Goal: Navigation & Orientation: Find specific page/section

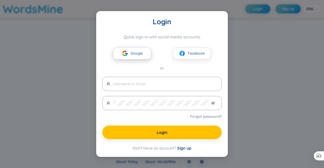
click at [127, 59] on button "Google" at bounding box center [132, 54] width 38 height 12
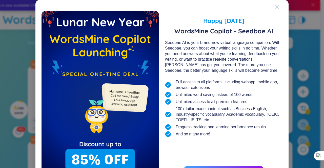
click at [277, 6] on icon "Close" at bounding box center [277, 7] width 4 height 4
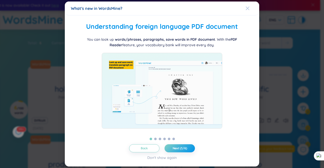
click at [249, 3] on div "Close" at bounding box center [248, 9] width 4 height 14
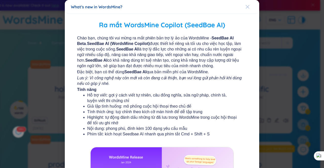
click at [246, 9] on div "Close" at bounding box center [248, 7] width 4 height 14
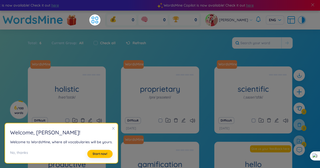
click at [112, 128] on icon "close" at bounding box center [114, 129] width 4 height 4
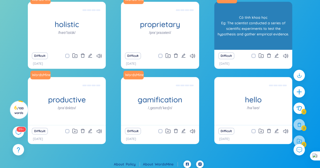
scroll to position [65, 0]
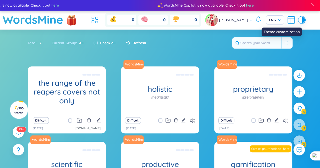
click at [299, 21] on div at bounding box center [300, 20] width 3 height 6
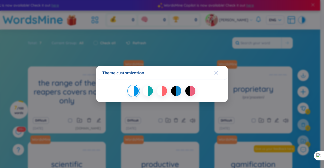
click at [215, 73] on icon "Close" at bounding box center [216, 73] width 4 height 4
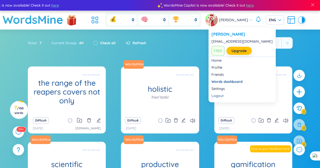
click at [218, 21] on img at bounding box center [211, 20] width 13 height 13
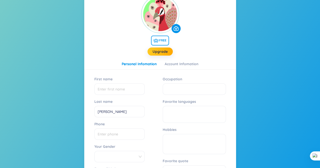
scroll to position [55, 0]
click at [165, 53] on link "Upgrade" at bounding box center [160, 52] width 15 height 6
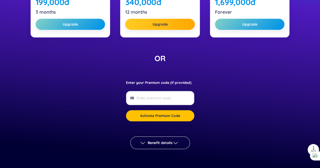
scroll to position [214, 0]
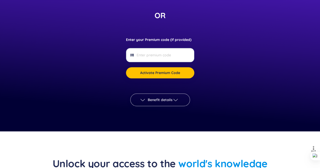
click at [159, 100] on span "Benefit details" at bounding box center [160, 100] width 25 height 5
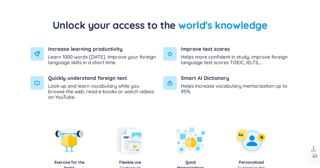
scroll to position [352, 0]
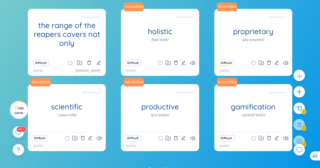
scroll to position [59, 0]
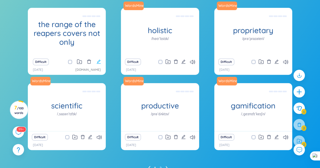
click at [99, 61] on icon "edit" at bounding box center [99, 62] width 4 height 4
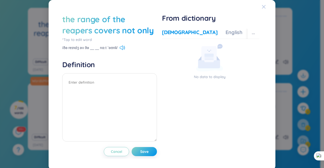
click at [263, 5] on span "Close" at bounding box center [269, 7] width 14 height 14
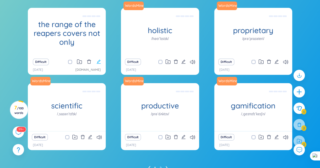
click at [97, 62] on icon "edit" at bounding box center [98, 62] width 5 height 5
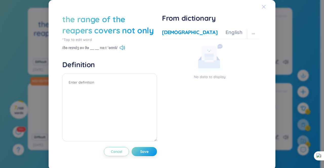
click at [262, 8] on icon "Close" at bounding box center [264, 7] width 4 height 4
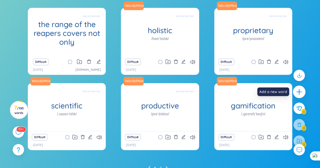
click at [298, 91] on icon "plus" at bounding box center [299, 92] width 7 height 7
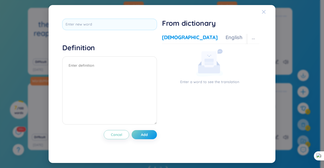
click at [265, 12] on icon "Close" at bounding box center [264, 12] width 4 height 4
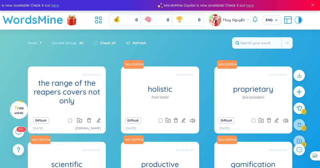
scroll to position [83, 0]
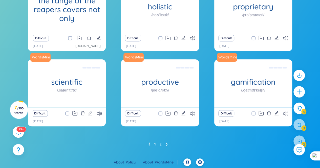
click at [167, 145] on ul "1 2" at bounding box center [160, 145] width 24 height 8
click at [167, 145] on icon at bounding box center [167, 145] width 2 height 4
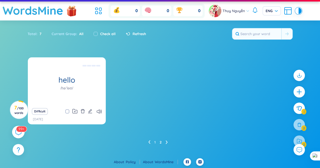
click at [16, 129] on sup "99+" at bounding box center [21, 129] width 10 height 6
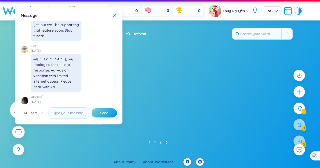
scroll to position [5891, 0]
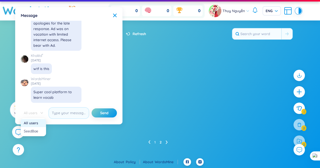
click at [40, 113] on span "All users" at bounding box center [33, 113] width 19 height 8
click at [114, 15] on icon at bounding box center [115, 16] width 4 height 4
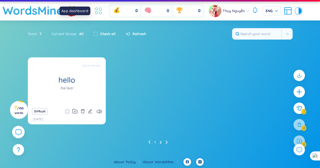
click at [97, 11] on icon at bounding box center [96, 12] width 2 height 3
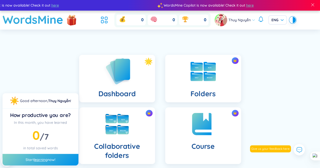
click at [125, 72] on img at bounding box center [117, 71] width 28 height 29
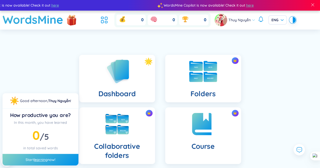
click at [194, 78] on img at bounding box center [203, 71] width 28 height 21
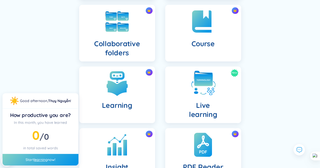
scroll to position [106, 0]
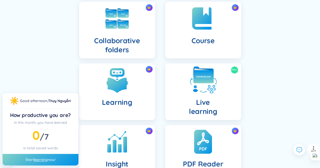
click at [216, 93] on img at bounding box center [203, 80] width 28 height 28
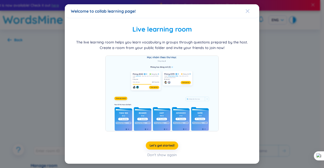
click at [246, 11] on icon "Close" at bounding box center [248, 11] width 4 height 4
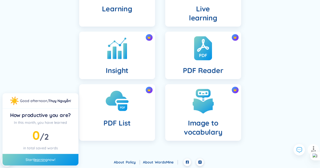
scroll to position [200, 0]
